Goal: Complete application form

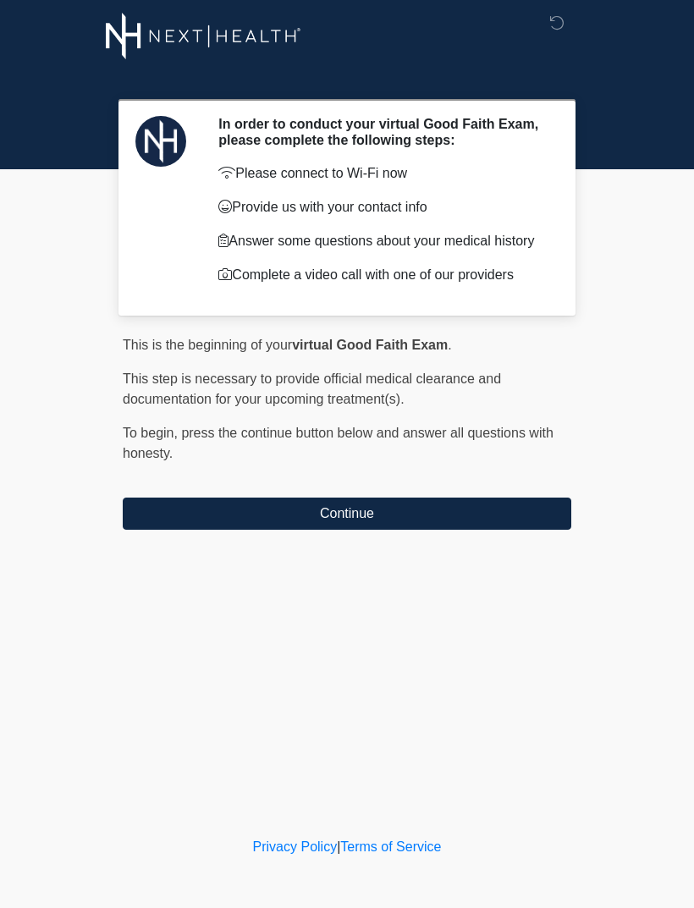
click at [459, 523] on button "Continue" at bounding box center [347, 514] width 448 height 32
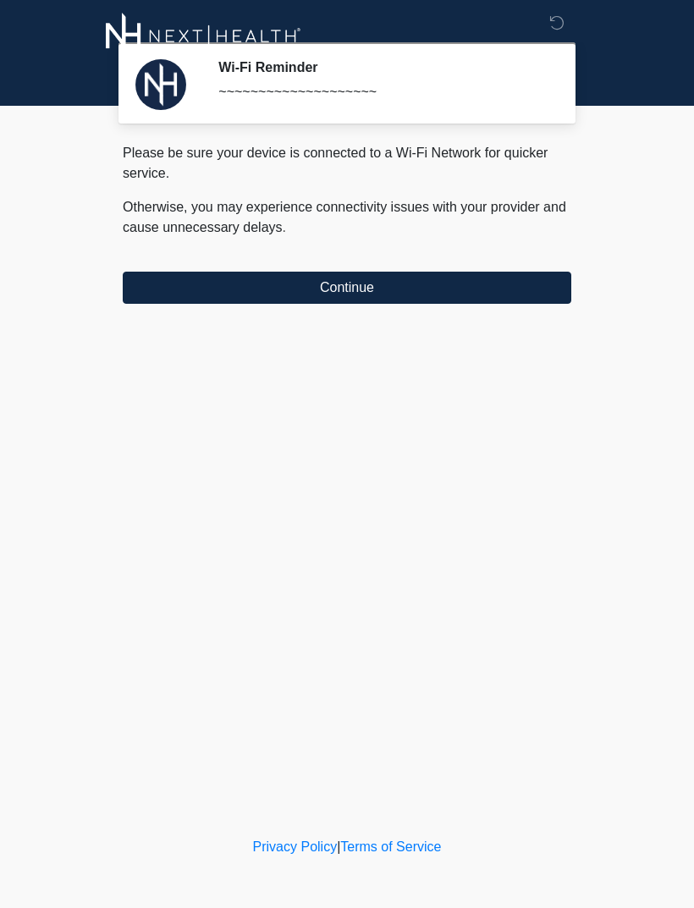
click at [448, 259] on div "Please be sure your device is connected to a Wi-Fi Network for quicker service.…" at bounding box center [347, 223] width 448 height 161
click at [448, 258] on div "Please be sure your device is connected to a Wi-Fi Network for quicker service.…" at bounding box center [347, 223] width 448 height 161
click at [482, 280] on button "Continue" at bounding box center [347, 288] width 448 height 32
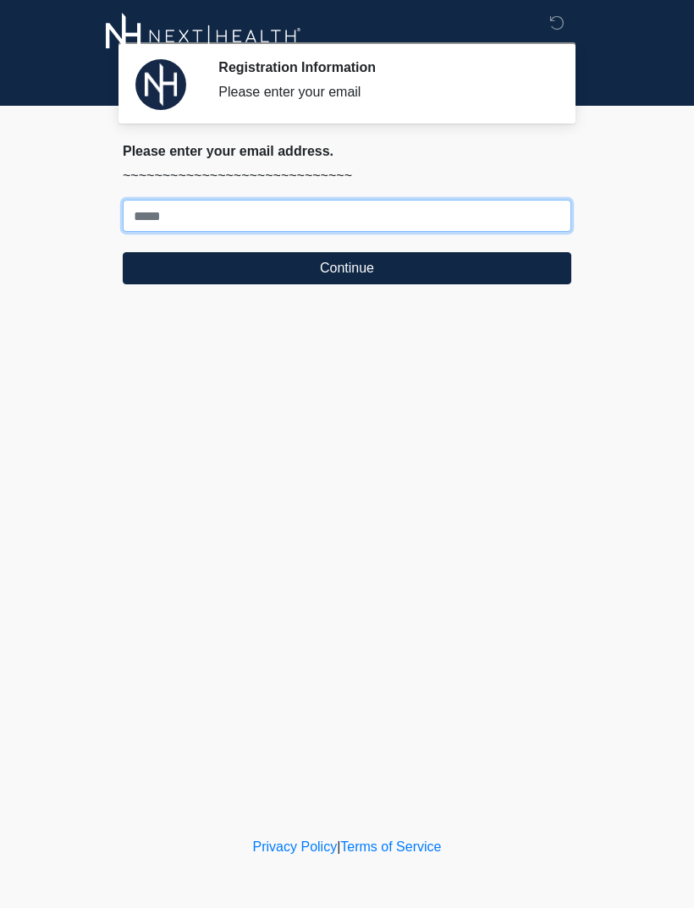
click at [147, 223] on input "Where should we email your treatment plan?" at bounding box center [347, 216] width 448 height 32
type input "**********"
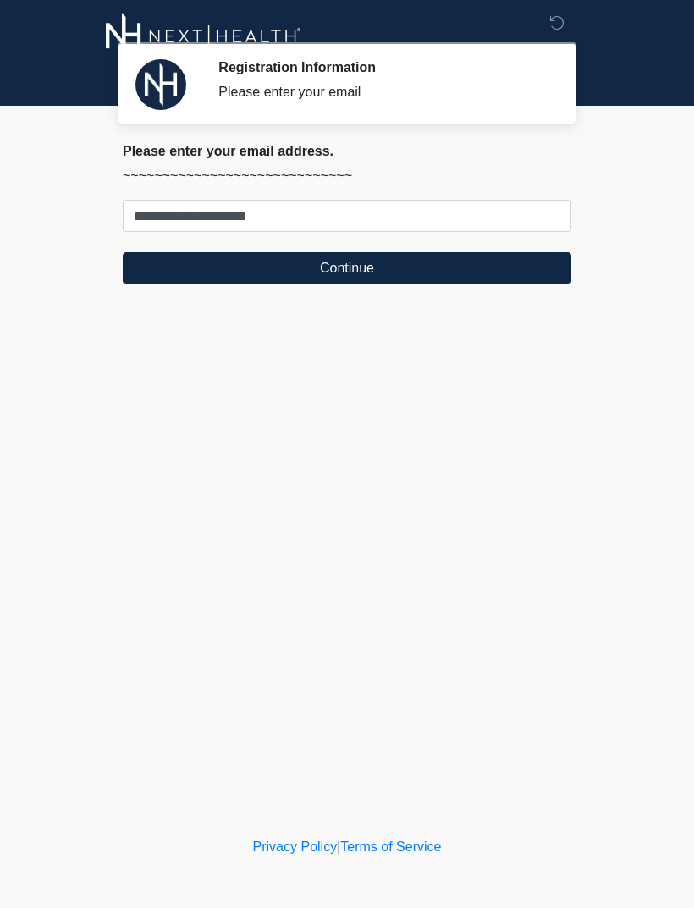
click at [349, 260] on button "Continue" at bounding box center [347, 268] width 448 height 32
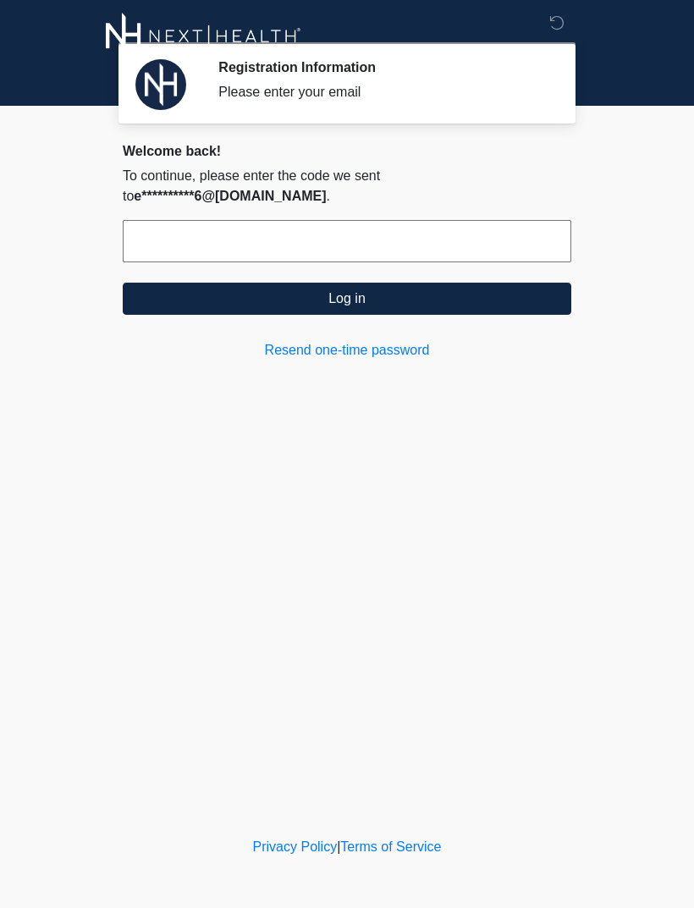
click at [356, 238] on input "text" at bounding box center [347, 241] width 448 height 42
type input "******"
click at [349, 294] on button "Log in" at bounding box center [347, 299] width 448 height 32
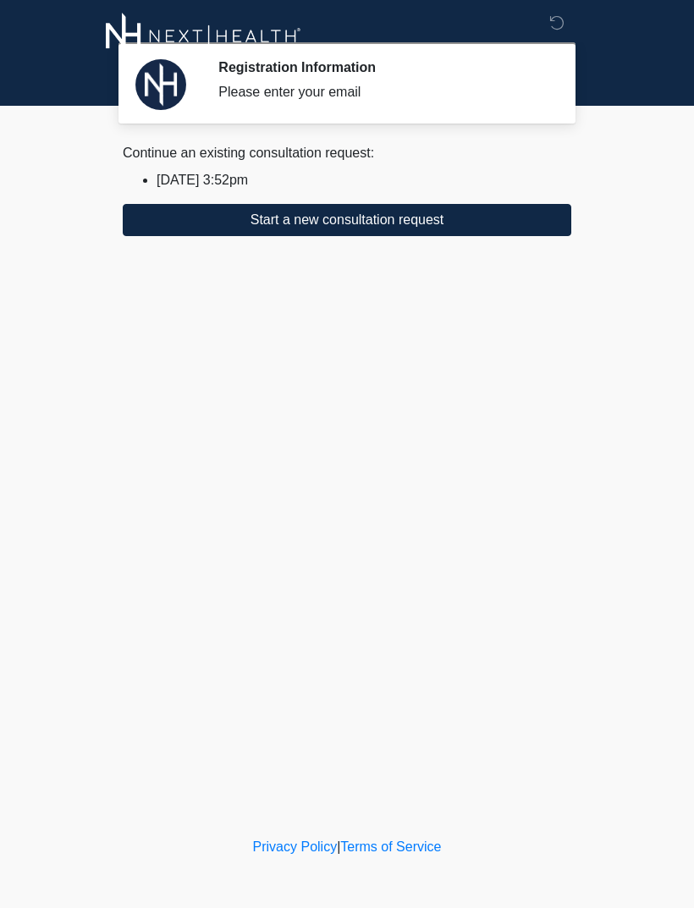
click at [363, 219] on button "Start a new consultation request" at bounding box center [347, 220] width 448 height 32
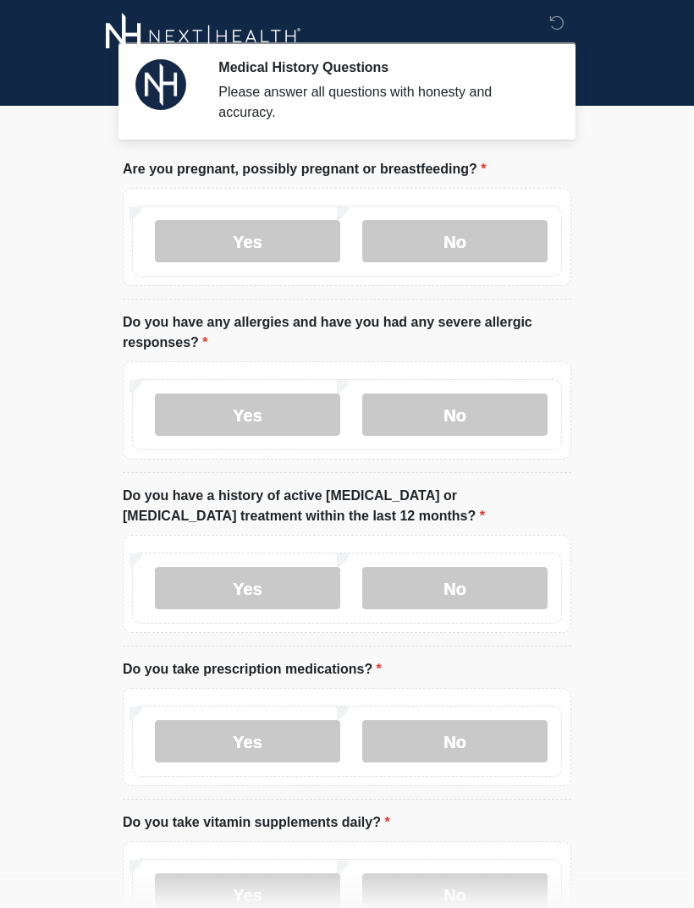
click at [497, 248] on label "No" at bounding box center [454, 241] width 185 height 42
click at [496, 247] on label "No" at bounding box center [454, 241] width 185 height 42
click at [465, 405] on label "No" at bounding box center [454, 414] width 185 height 42
click at [463, 591] on label "No" at bounding box center [454, 588] width 185 height 42
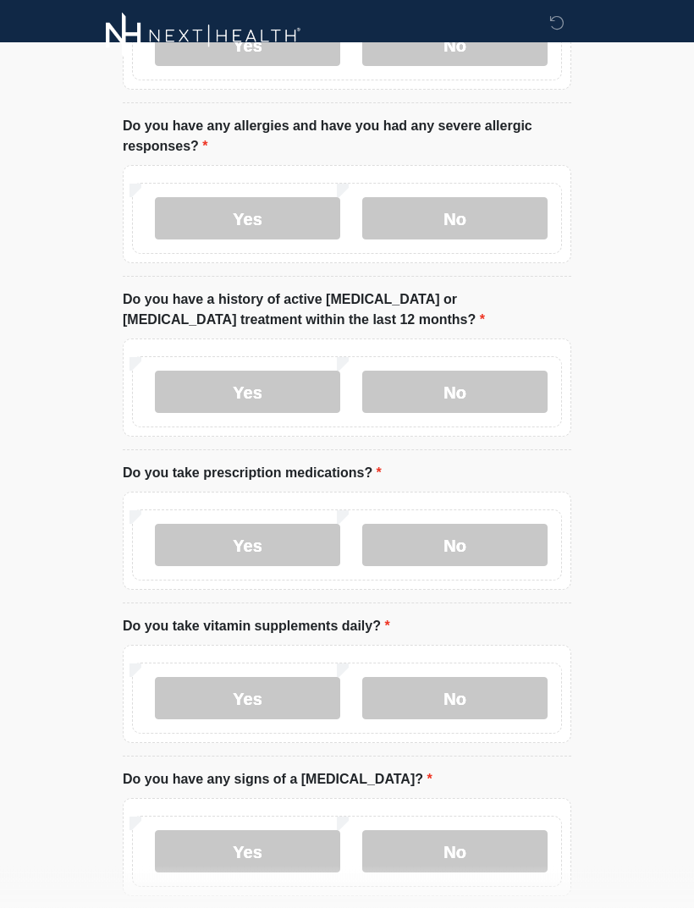
scroll to position [261, 0]
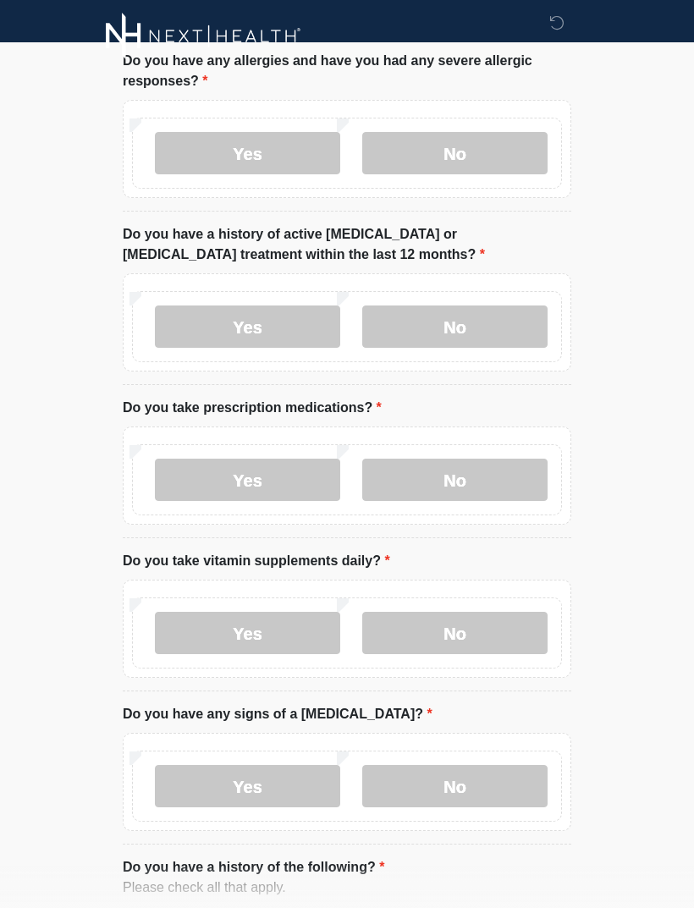
click at [453, 480] on label "No" at bounding box center [454, 480] width 185 height 42
click at [462, 602] on label "No" at bounding box center [454, 633] width 185 height 42
click at [455, 602] on label "No" at bounding box center [454, 786] width 185 height 42
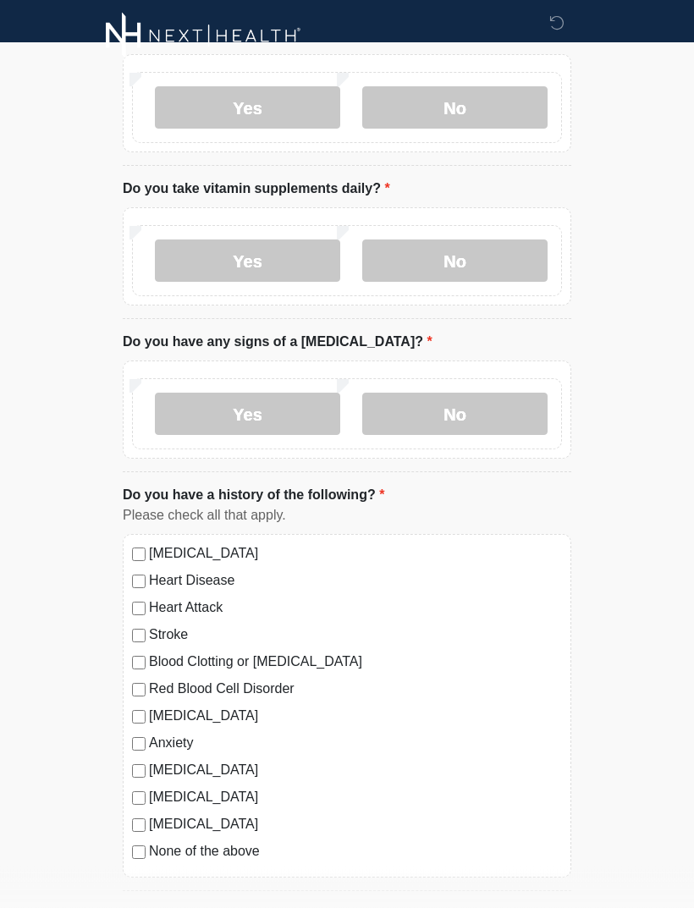
scroll to position [641, 0]
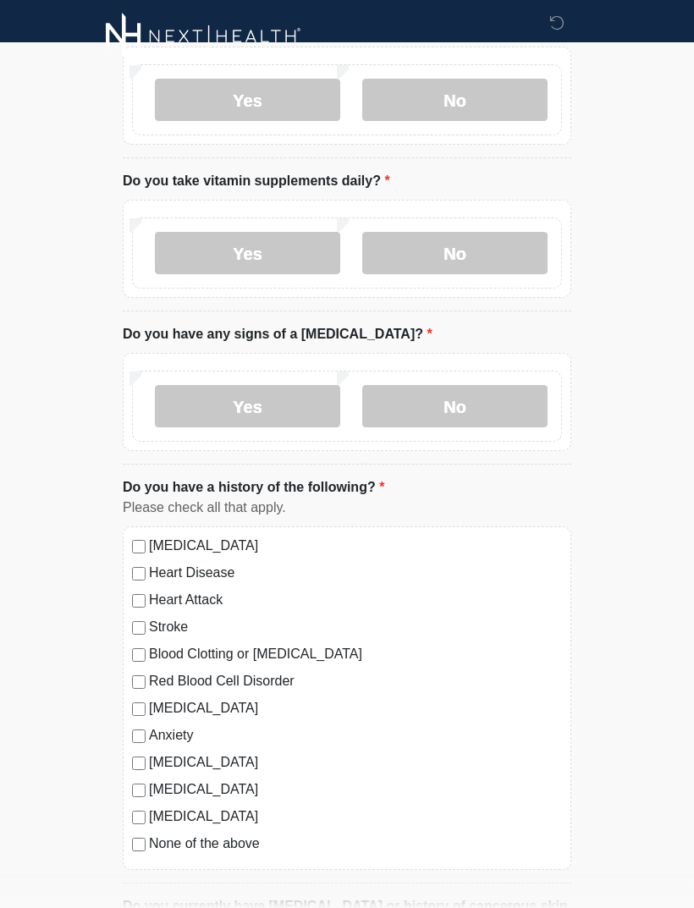
click at [133, 602] on div "None of the above" at bounding box center [347, 843] width 430 height 20
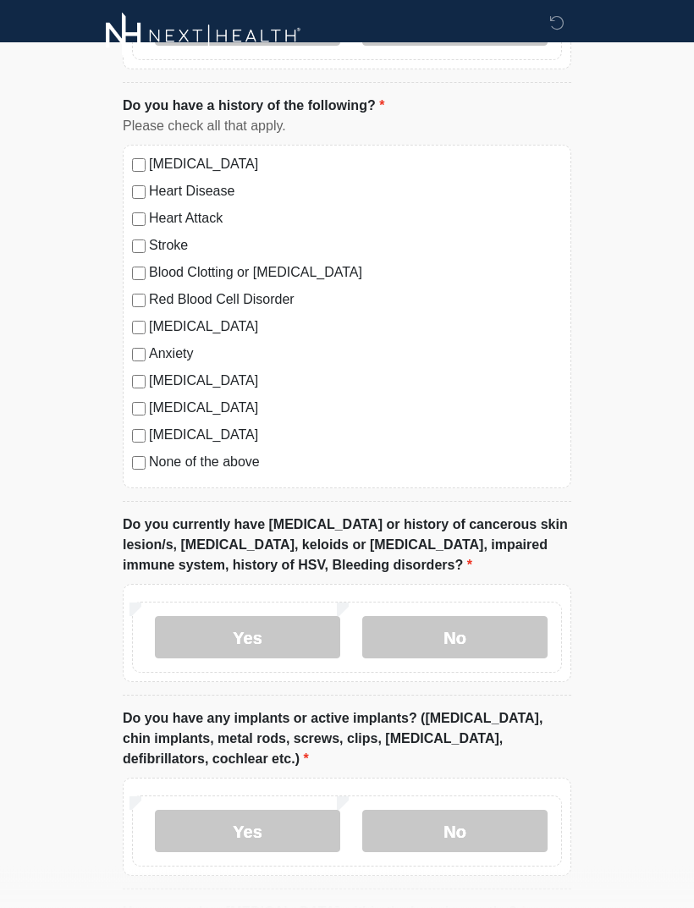
click at [452, 602] on label "No" at bounding box center [454, 638] width 185 height 42
click at [471, 602] on label "No" at bounding box center [454, 831] width 185 height 42
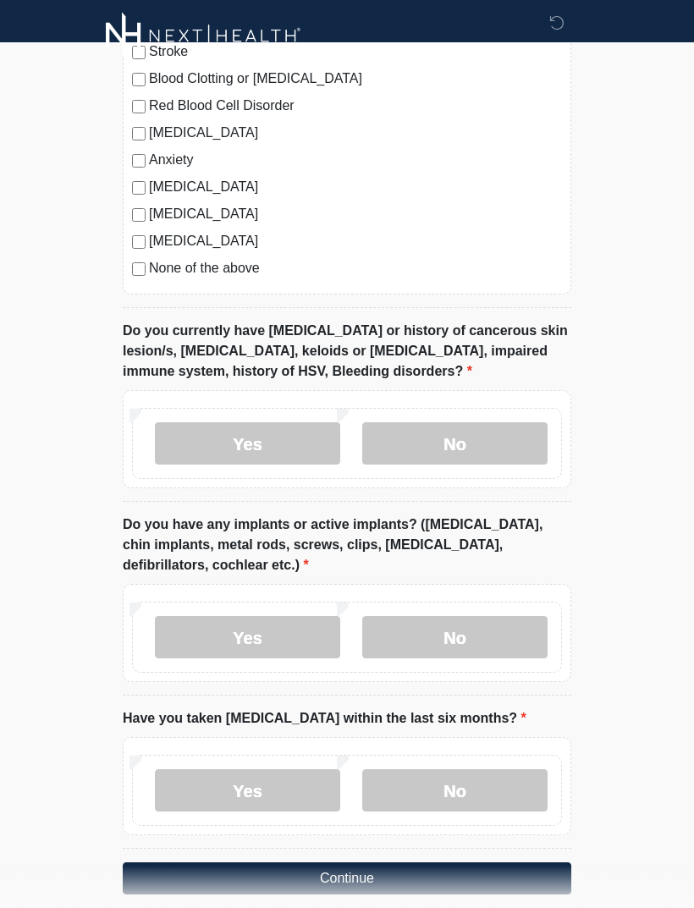
scroll to position [1236, 0]
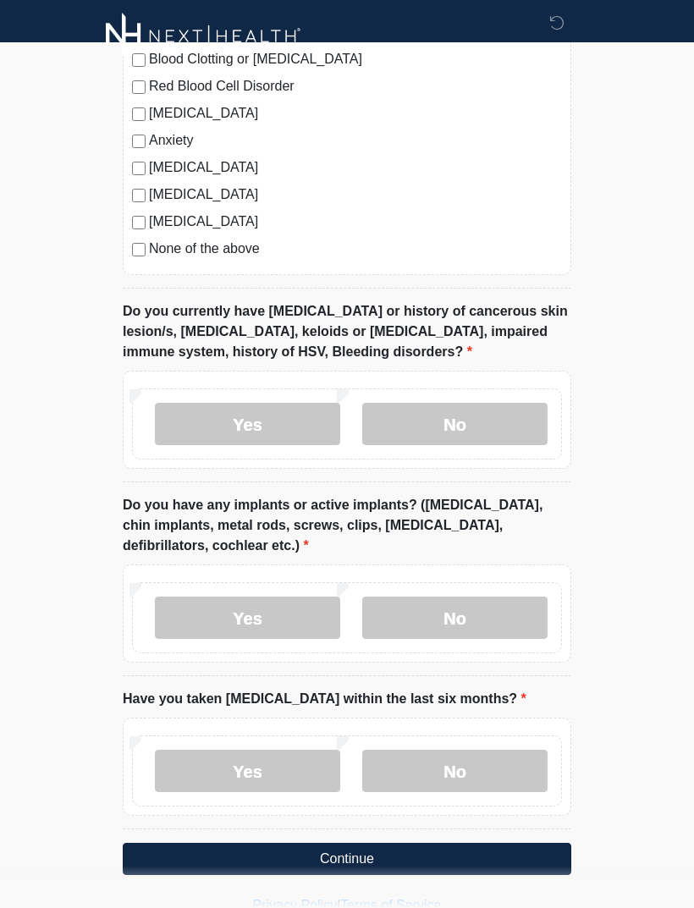
click at [449, 602] on label "No" at bounding box center [454, 771] width 185 height 42
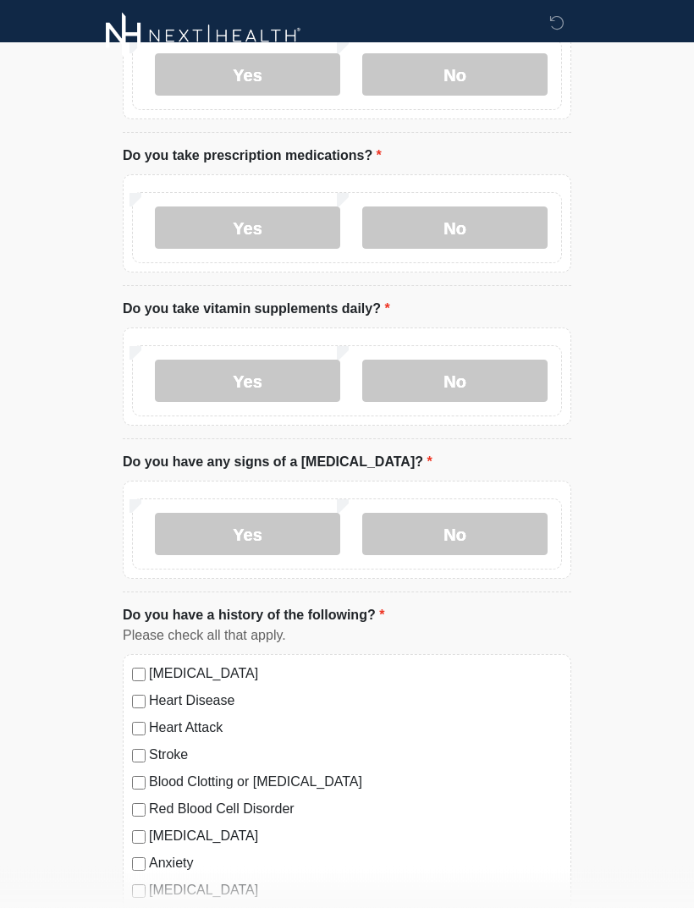
scroll to position [514, 0]
click at [258, 226] on label "Yes" at bounding box center [247, 227] width 185 height 42
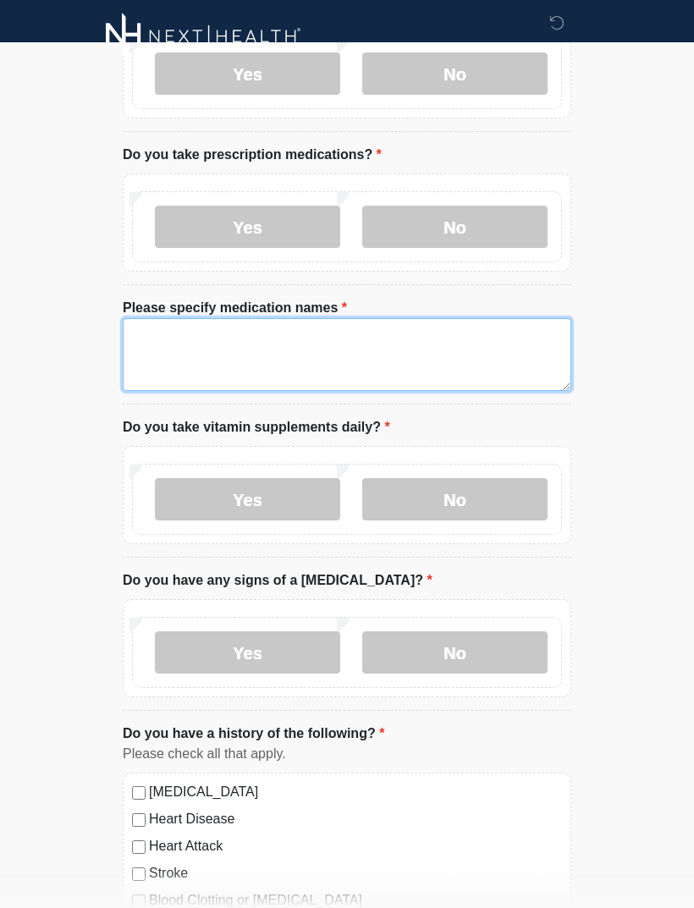
click at [280, 341] on textarea "Please specify medication names" at bounding box center [347, 354] width 448 height 73
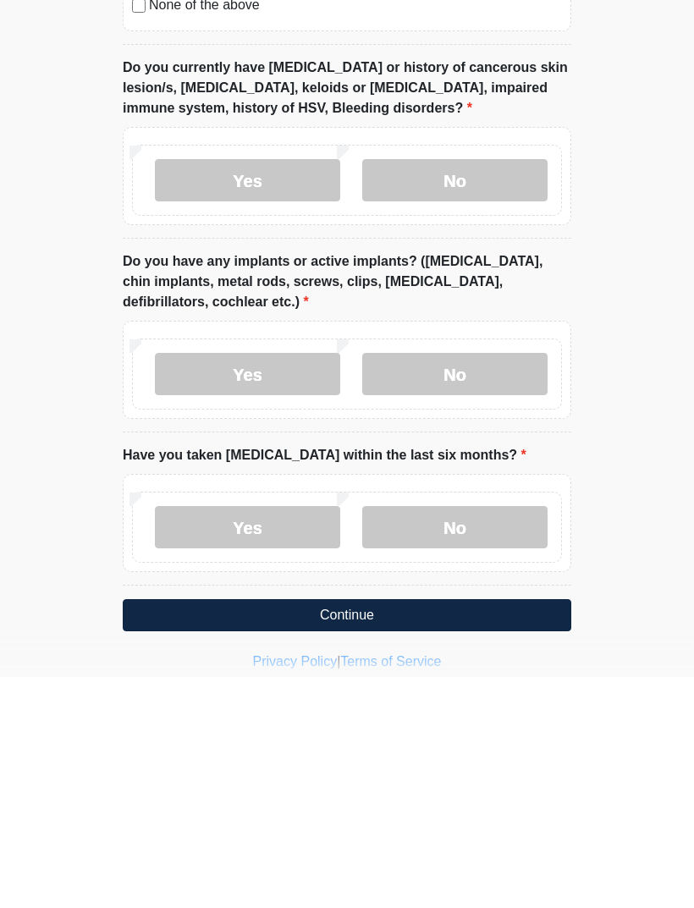
scroll to position [1410, 0]
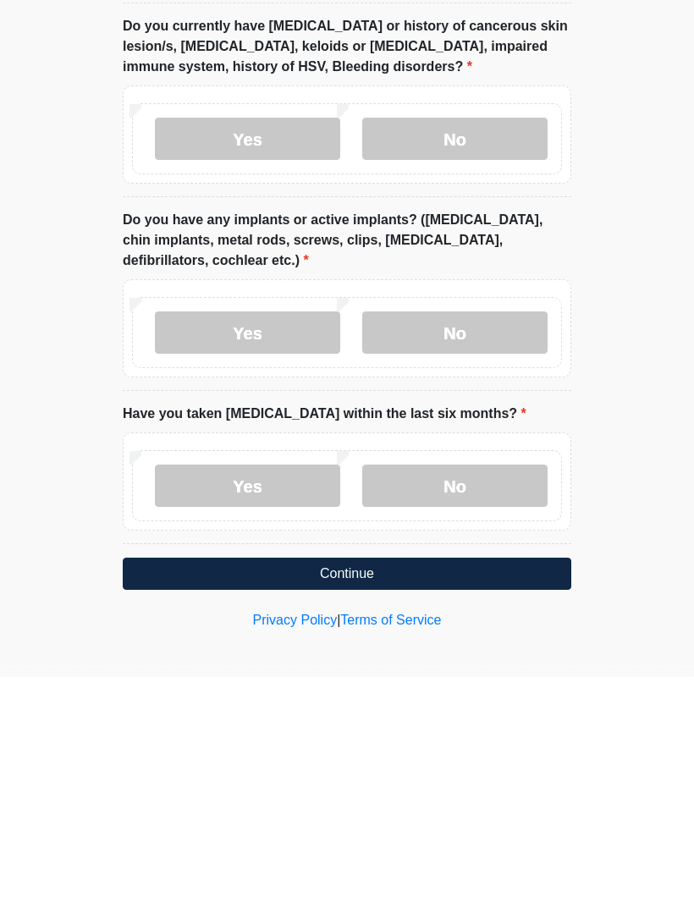
type textarea "*******"
click at [347, 602] on button "Continue" at bounding box center [347, 805] width 448 height 32
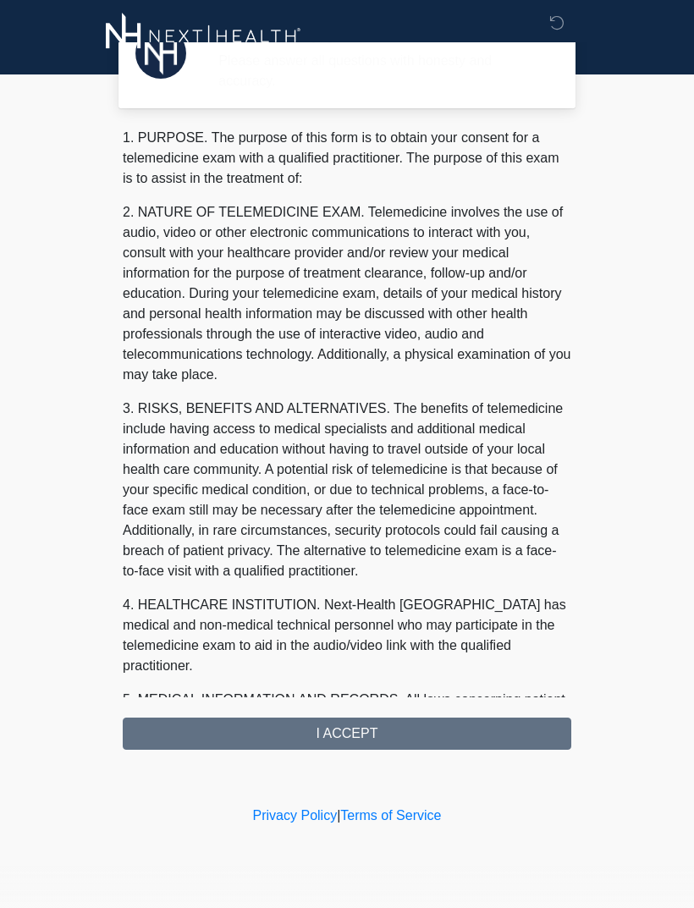
scroll to position [0, 0]
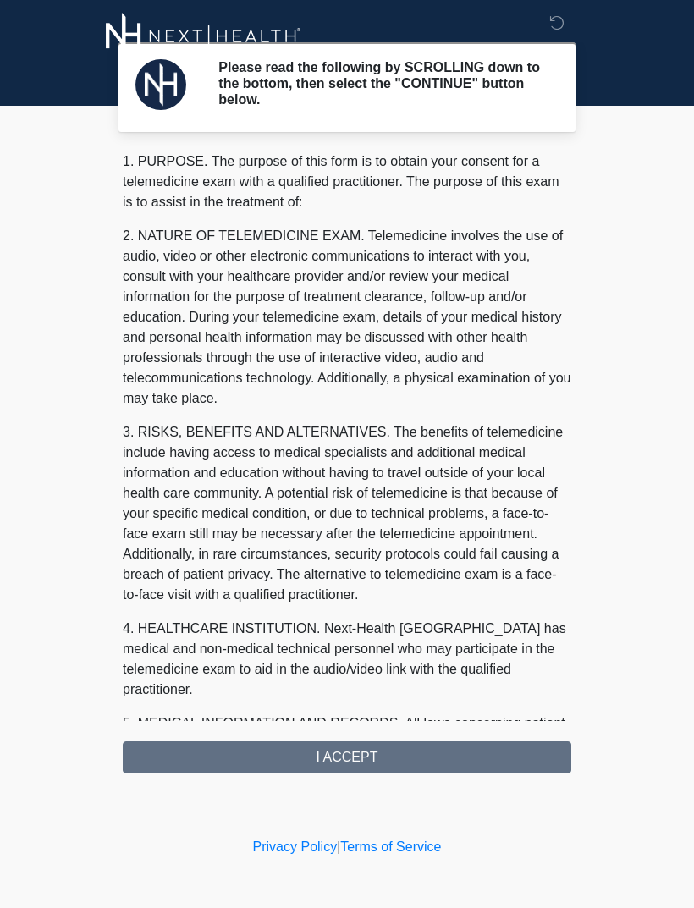
click at [343, 602] on div "1. PURPOSE. The purpose of this form is to obtain your consent for a telemedici…" at bounding box center [347, 462] width 448 height 622
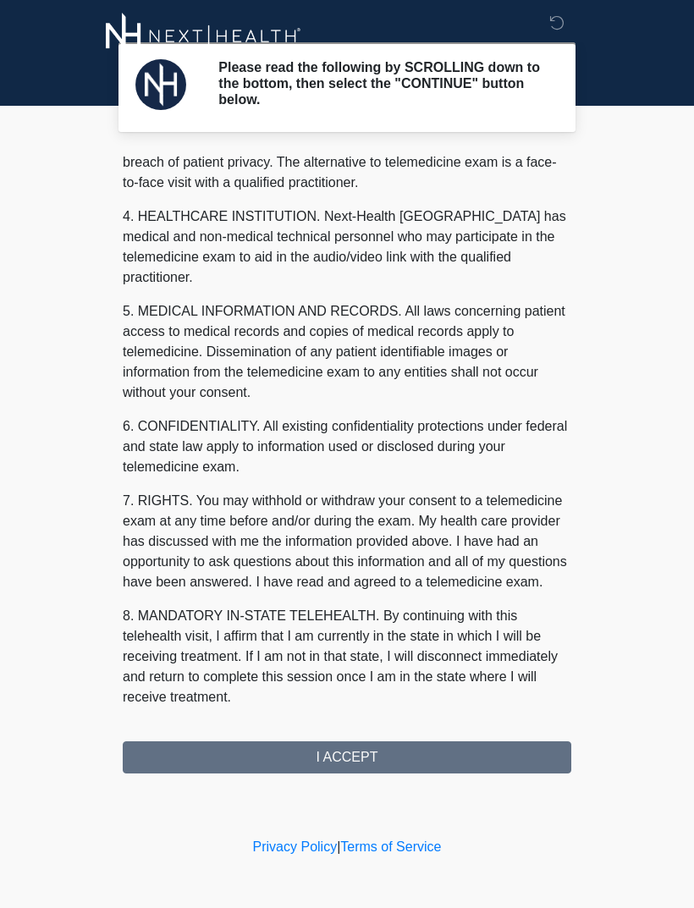
scroll to position [432, 0]
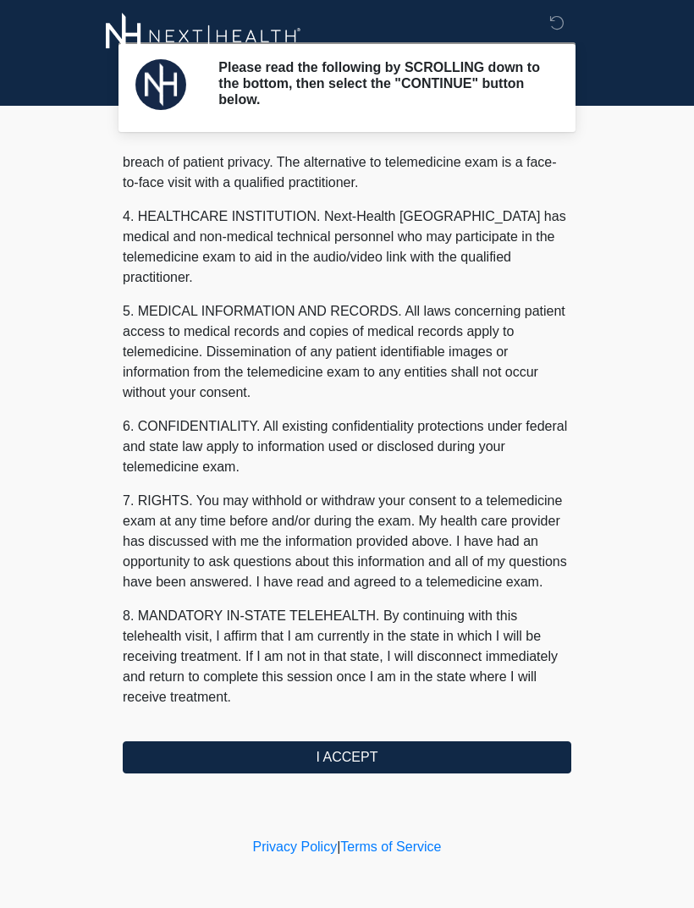
click at [358, 602] on button "I ACCEPT" at bounding box center [347, 757] width 448 height 32
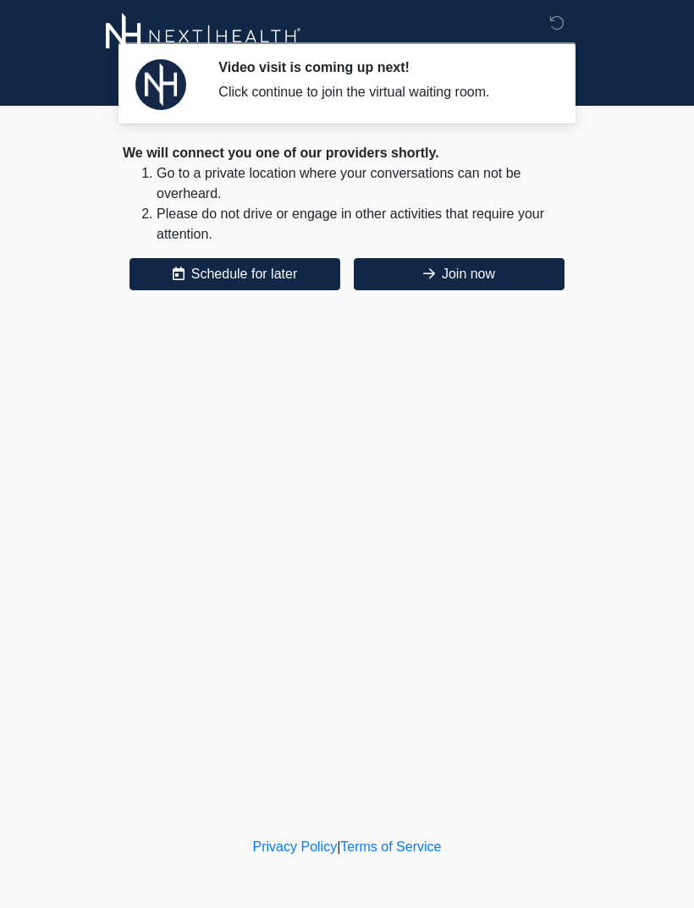
click at [465, 277] on button "Join now" at bounding box center [459, 274] width 211 height 32
